Goal: Task Accomplishment & Management: Complete application form

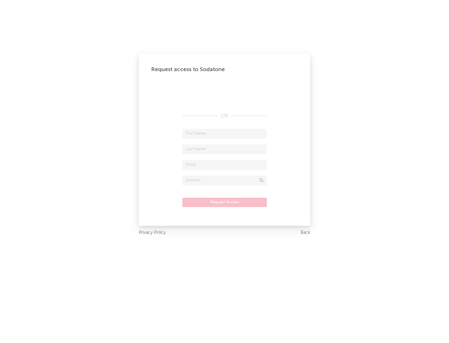
click at [225, 133] on input "text" at bounding box center [224, 133] width 84 height 9
type input "[PERSON_NAME]"
click at [225, 149] on input "text" at bounding box center [224, 149] width 84 height 9
type input "[PERSON_NAME]"
click at [225, 165] on input "text" at bounding box center [224, 164] width 84 height 9
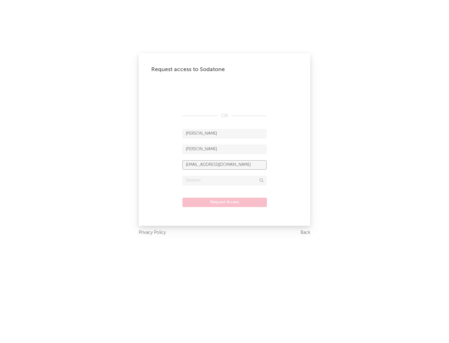
type input "[EMAIL_ADDRESS][DOMAIN_NAME]"
click at [225, 180] on input "text" at bounding box center [224, 180] width 84 height 9
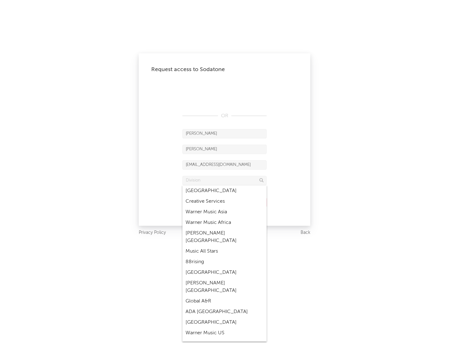
click at [225, 246] on div "Music All Stars" at bounding box center [224, 251] width 84 height 11
type input "Music All Stars"
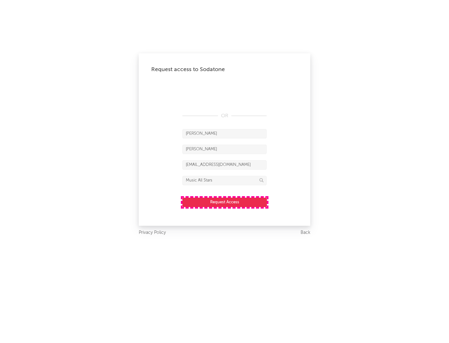
click at [225, 202] on button "Request Access" at bounding box center [224, 202] width 85 height 9
